Goal: Task Accomplishment & Management: Complete application form

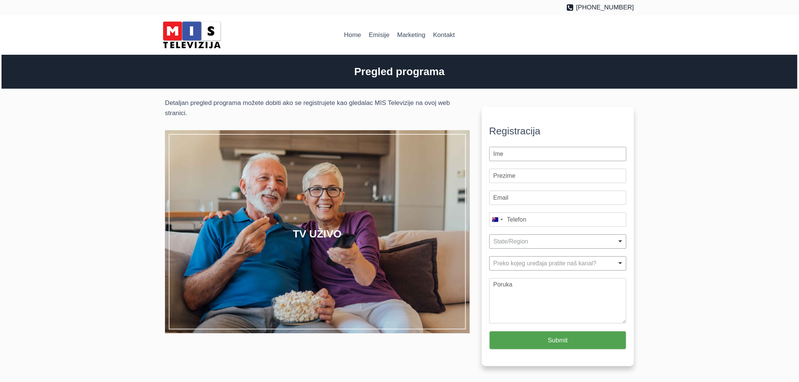
click at [521, 158] on input "First Name *" at bounding box center [557, 154] width 137 height 14
type input "zzz"
click at [515, 175] on input "Last Name *" at bounding box center [557, 176] width 137 height 14
type input "ppp"
click at [514, 198] on input "Email *" at bounding box center [557, 198] width 137 height 14
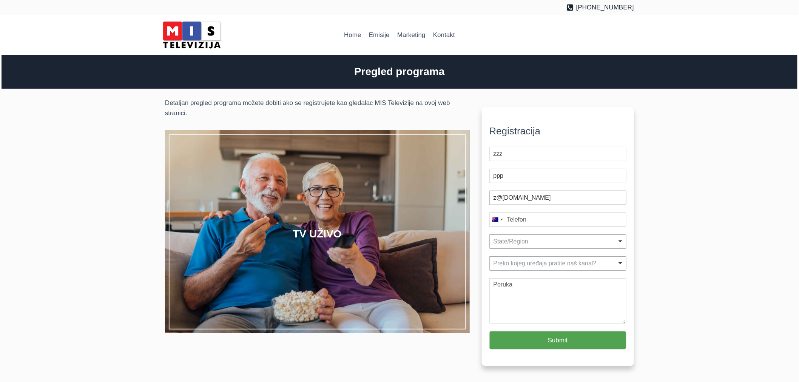
type input "z@p.com"
click at [516, 221] on div "Mobile Phone Number * Australia +61 United States +1 United Kingdom +44 Afghani…" at bounding box center [557, 220] width 137 height 22
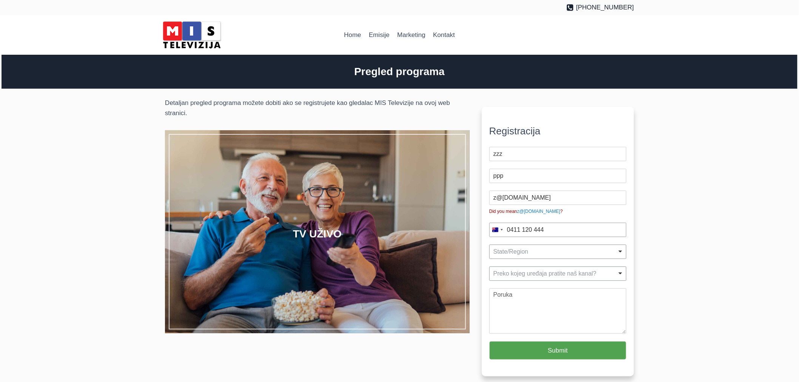
click at [534, 251] on div "State/Region Remove item" at bounding box center [556, 251] width 124 height 7
type input "0411 120 444"
select select "NSW"
click at [522, 270] on div "Preko kojeg uređaja pratite naš kanal? Remove item" at bounding box center [556, 273] width 124 height 7
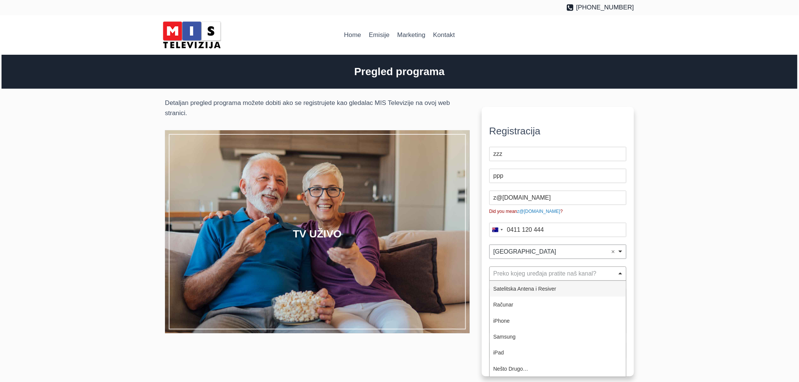
select select "Satelitska Antena i Resiver"
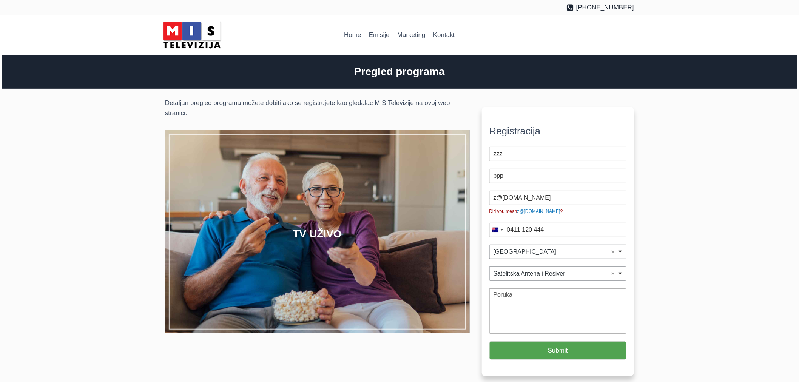
click at [512, 298] on textarea "Message" at bounding box center [557, 310] width 137 height 45
type textarea "Test 1:13"
click at [541, 352] on button "Submit" at bounding box center [557, 350] width 137 height 19
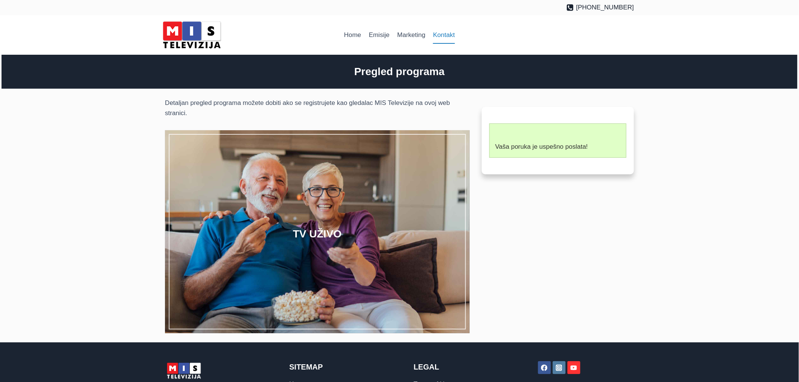
click at [452, 31] on link "Kontakt" at bounding box center [443, 35] width 29 height 18
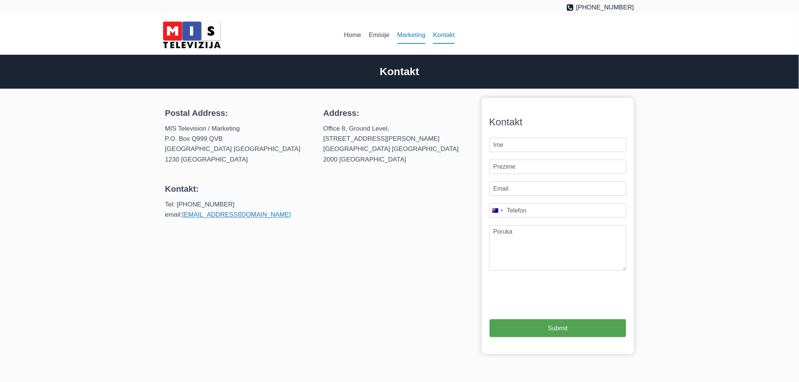
click at [415, 38] on link "Marketing" at bounding box center [411, 35] width 36 height 18
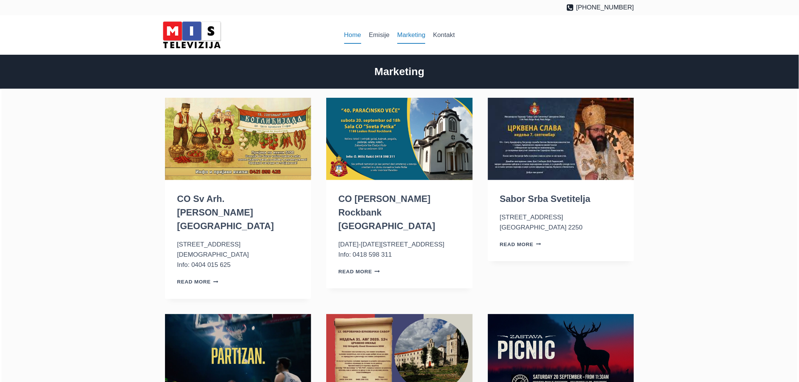
click at [356, 35] on link "Home" at bounding box center [352, 35] width 25 height 18
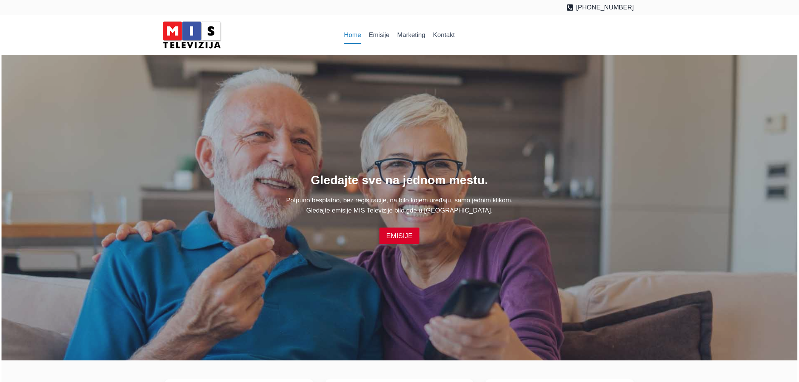
click at [453, 33] on link "Kontakt" at bounding box center [443, 35] width 29 height 18
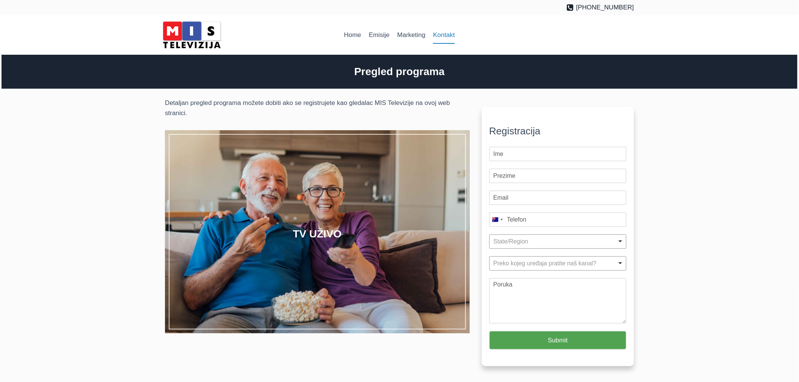
click at [445, 37] on link "Kontakt" at bounding box center [443, 35] width 29 height 18
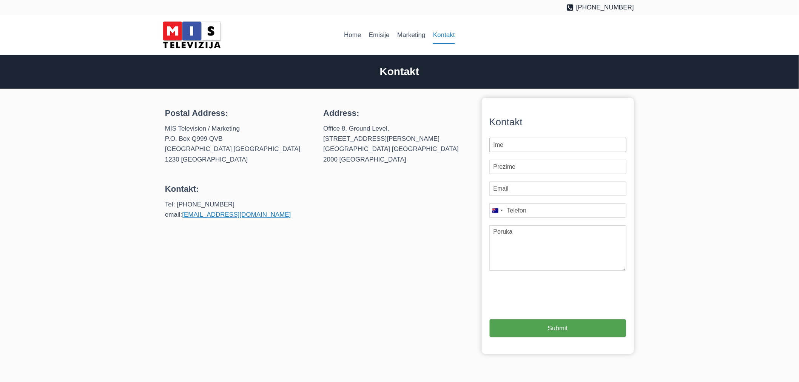
click at [512, 147] on input "First Name *" at bounding box center [557, 145] width 137 height 14
type input "xxx"
click at [514, 167] on input "Last Name *" at bounding box center [557, 167] width 137 height 14
type input "yyy"
click at [504, 191] on input "Email *" at bounding box center [557, 189] width 137 height 14
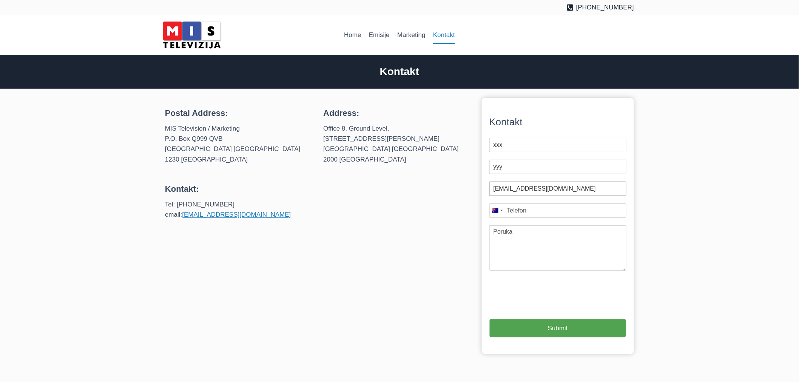
type input "zor@pod.com"
click at [549, 207] on div "First Name * xxx Last Name * yyy Email * zor@pod.com Mobile Phone Number * Aust…" at bounding box center [557, 204] width 137 height 140
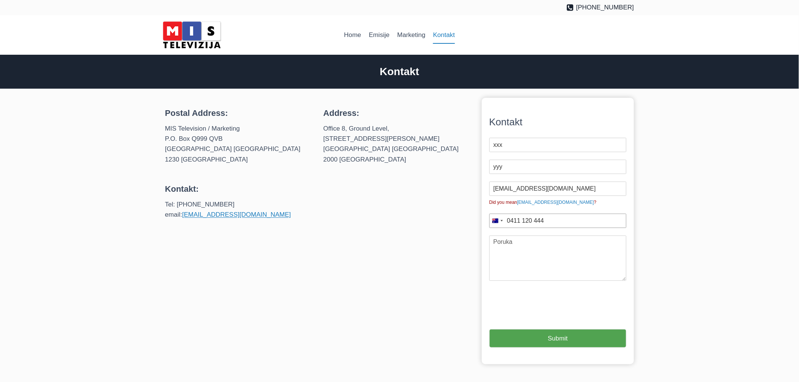
type input "0411 120 444"
click at [528, 253] on textarea "Message" at bounding box center [557, 258] width 137 height 45
click at [531, 246] on textarea "Message" at bounding box center [557, 258] width 137 height 45
click at [533, 239] on textarea "Message" at bounding box center [557, 258] width 137 height 45
type textarea "Test 1:17"
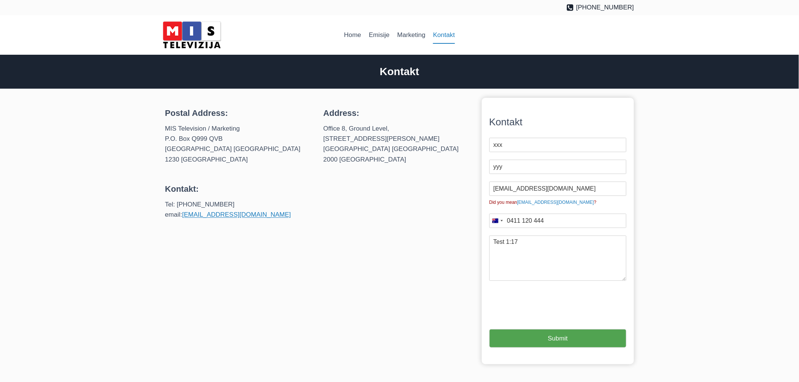
type input "1"
click at [550, 336] on button "Submit" at bounding box center [557, 338] width 137 height 19
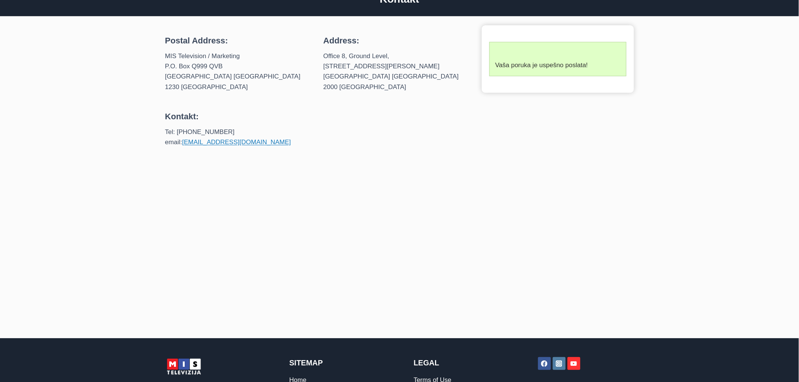
scroll to position [76, 0]
